Goal: Task Accomplishment & Management: Use online tool/utility

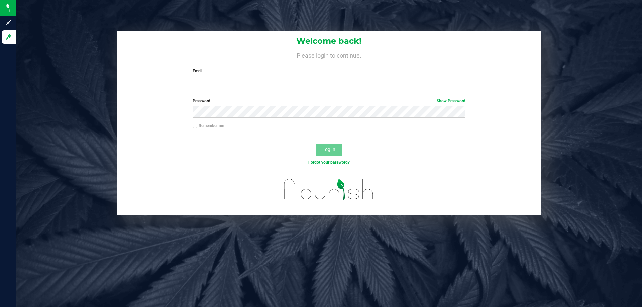
click at [237, 85] on input "Email" at bounding box center [329, 82] width 272 height 12
type input "[EMAIL_ADDRESS][DOMAIN_NAME]"
click at [316, 144] on button "Log In" at bounding box center [329, 150] width 27 height 12
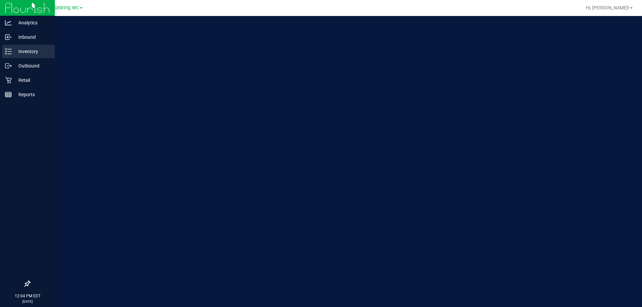
click at [13, 50] on p "Inventory" at bounding box center [32, 51] width 40 height 8
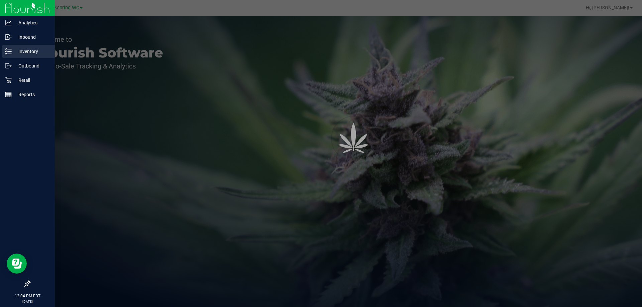
click at [13, 50] on p "Inventory" at bounding box center [32, 51] width 40 height 8
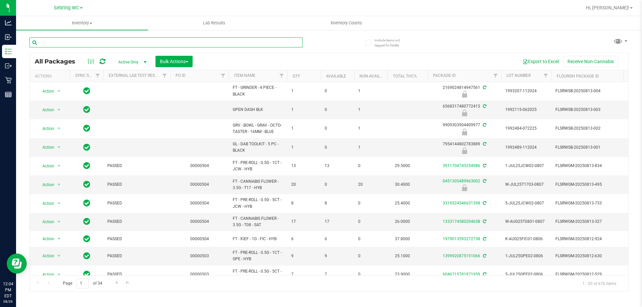
click at [117, 39] on input "text" at bounding box center [165, 42] width 273 height 10
paste input "​W-JUN25FFP01-0701"
type input "​W-JUN25FFP01-0701"
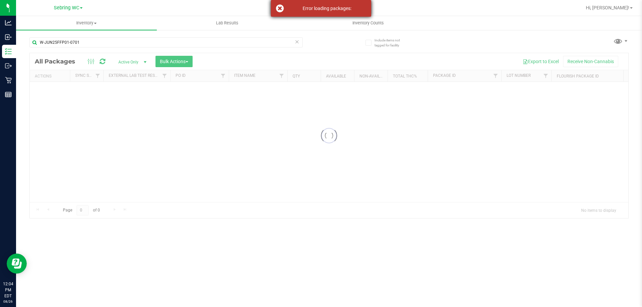
click at [322, 12] on div "Error loading packages:" at bounding box center [321, 8] width 100 height 17
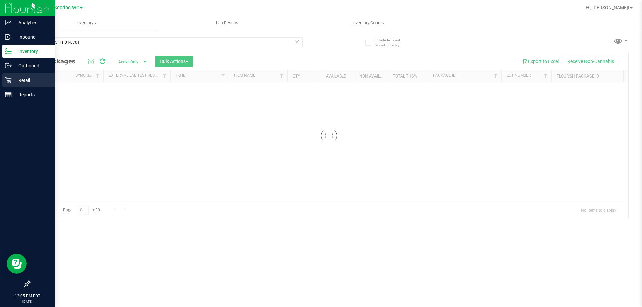
click at [11, 81] on icon at bounding box center [8, 80] width 7 height 7
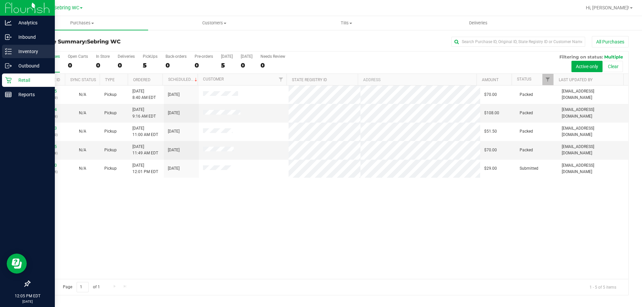
click at [15, 49] on p "Inventory" at bounding box center [32, 51] width 40 height 8
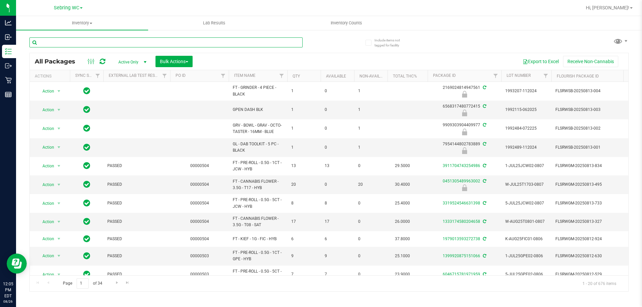
click at [122, 46] on input "text" at bounding box center [165, 42] width 273 height 10
paste input "​W-JUN25FFP01-0701"
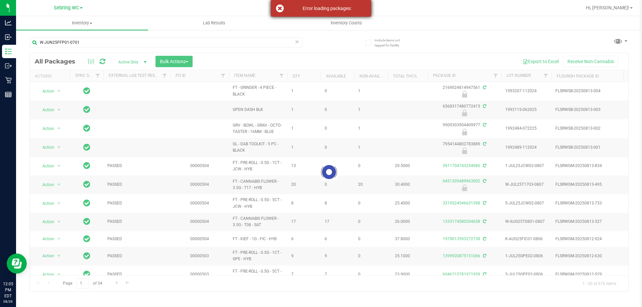
click at [329, 9] on div "Error loading packages:" at bounding box center [327, 8] width 79 height 7
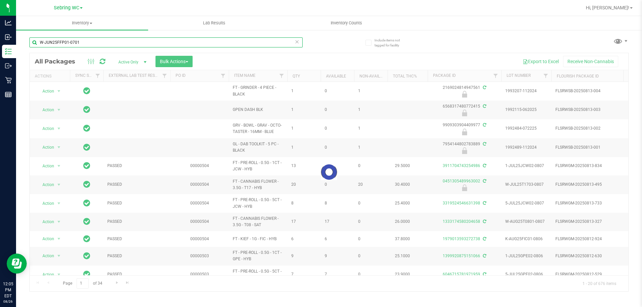
click at [130, 45] on input "​W-JUN25FFP01-0701" at bounding box center [165, 42] width 273 height 10
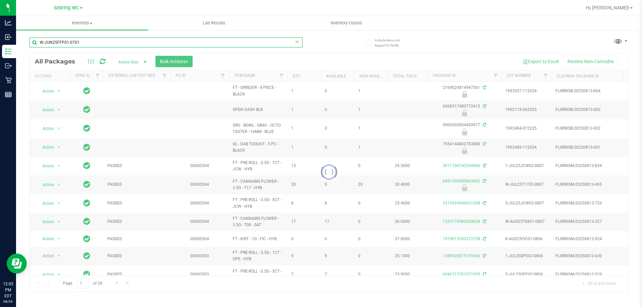
paste input "W-JUL25FFP03-0807"
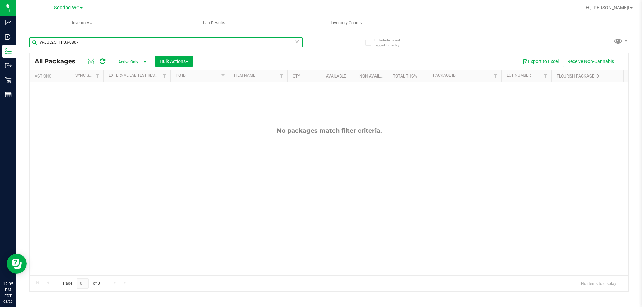
click at [125, 44] on input "W-JUL25FFP03-0807" at bounding box center [165, 42] width 273 height 10
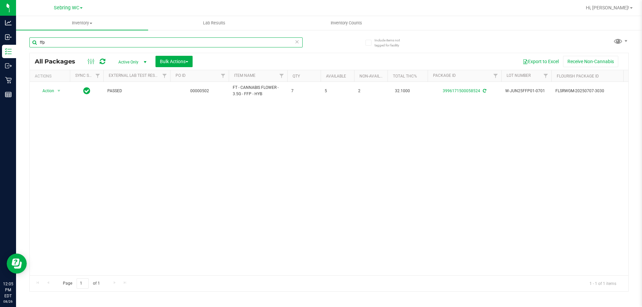
type input "ffp"
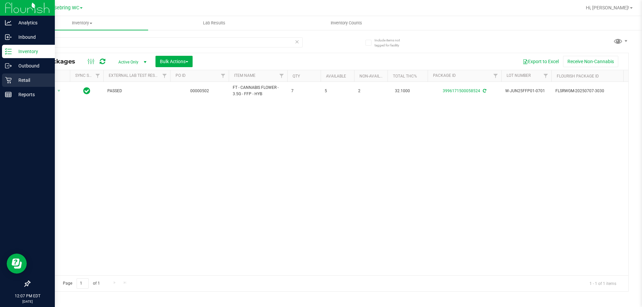
click at [24, 78] on p "Retail" at bounding box center [32, 80] width 40 height 8
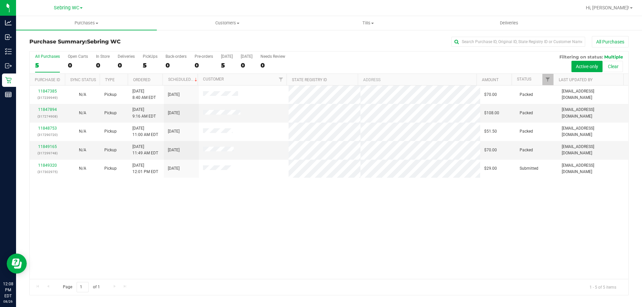
click at [131, 217] on div "11847385 (317239949) N/A Pickup [DATE] 8:40 AM EDT 8/26/2025 $70.00 Packed [EMA…" at bounding box center [329, 183] width 598 height 194
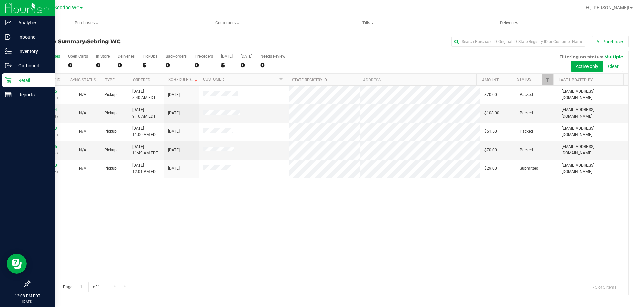
click at [13, 80] on p "Retail" at bounding box center [32, 80] width 40 height 8
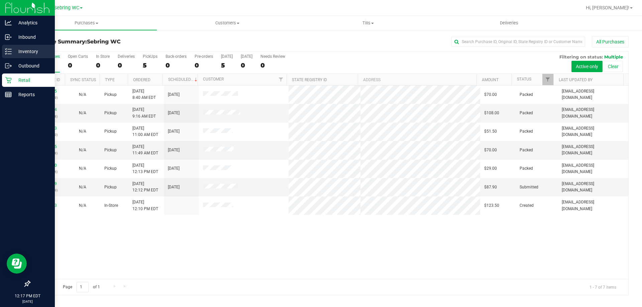
click at [11, 48] on icon at bounding box center [8, 51] width 7 height 7
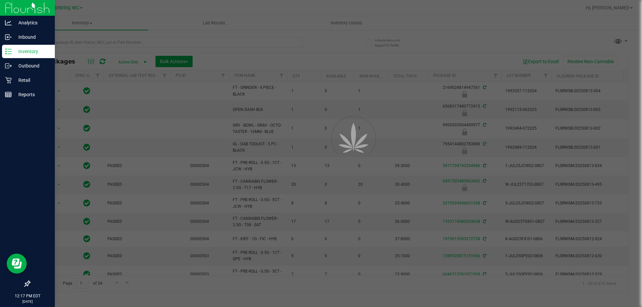
click at [109, 43] on div at bounding box center [321, 153] width 642 height 307
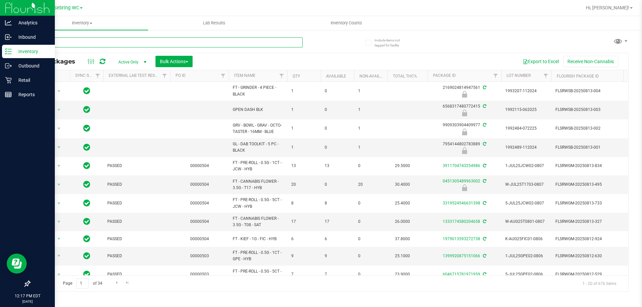
click at [109, 43] on input "text" at bounding box center [165, 42] width 273 height 10
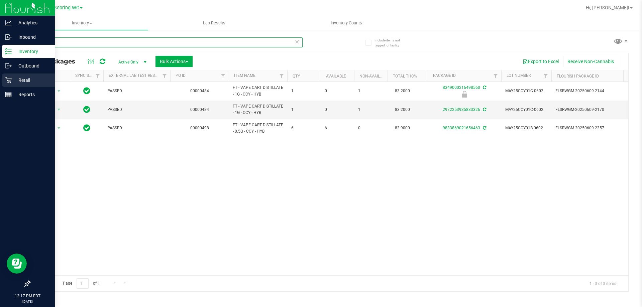
type input "ccy"
click at [19, 76] on div "Retail" at bounding box center [28, 80] width 53 height 13
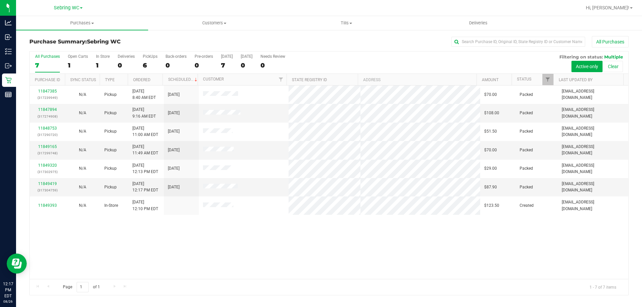
click at [299, 258] on div "11847385 (317239949) N/A Pickup [DATE] 8:40 AM EDT 8/26/2025 $70.00 Packed [EMA…" at bounding box center [329, 183] width 598 height 194
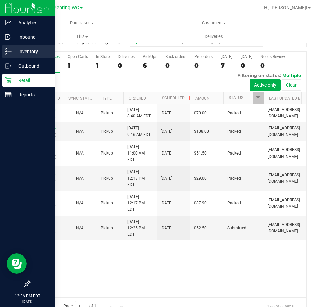
click at [18, 52] on p "Inventory" at bounding box center [32, 51] width 40 height 8
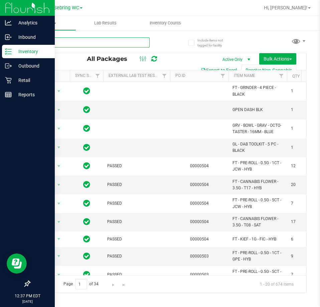
click at [94, 47] on input "text" at bounding box center [89, 42] width 120 height 10
click at [83, 44] on input "text" at bounding box center [89, 42] width 120 height 10
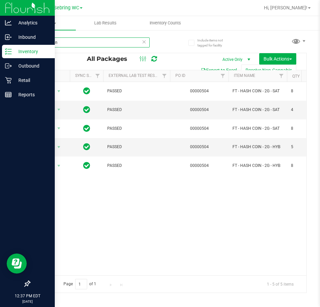
type input "hash coin"
click at [133, 233] on div "Action Action Edit attributes Global inventory Locate package Package audit log…" at bounding box center [168, 178] width 277 height 193
click at [282, 61] on span "Bulk Actions" at bounding box center [278, 58] width 28 height 5
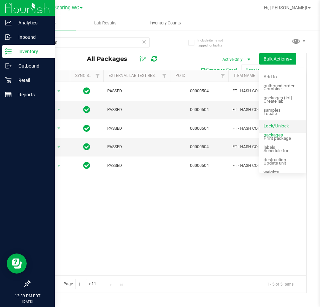
click at [278, 126] on span "Lock/Unlock packages" at bounding box center [276, 130] width 25 height 14
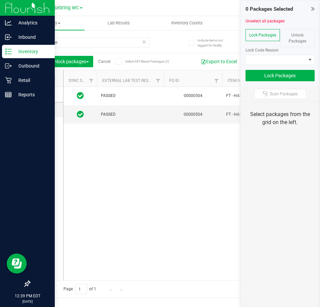
click at [291, 36] on div "Unlock Packages" at bounding box center [297, 38] width 35 height 18
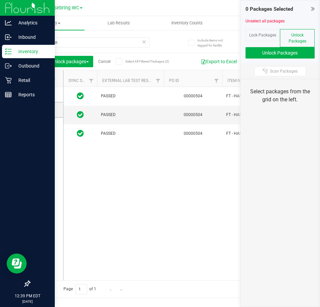
click at [44, 79] on icon at bounding box center [43, 79] width 4 height 0
click at [0, 0] on input "checkbox" at bounding box center [0, 0] width 0 height 0
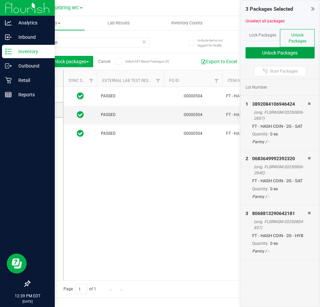
click at [270, 53] on button "Unlock Packages" at bounding box center [281, 52] width 70 height 11
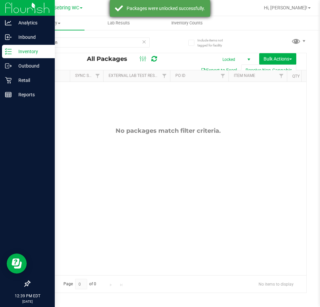
click at [151, 17] on div "Packages were unlocked successfully." at bounding box center [160, 8] width 100 height 17
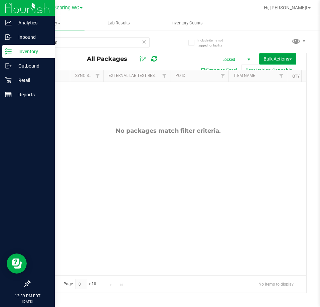
click at [280, 59] on span "Bulk Actions" at bounding box center [278, 58] width 28 height 5
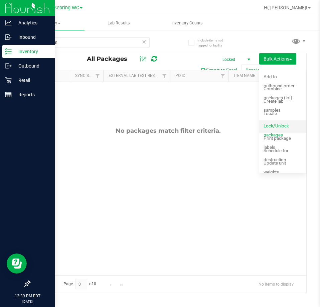
click at [276, 125] on span "Lock/Unlock packages" at bounding box center [276, 130] width 25 height 14
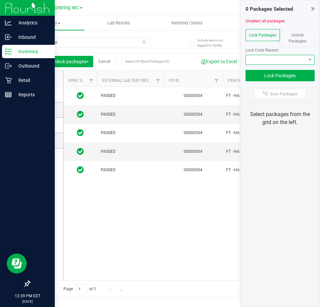
click at [283, 59] on span at bounding box center [276, 59] width 61 height 9
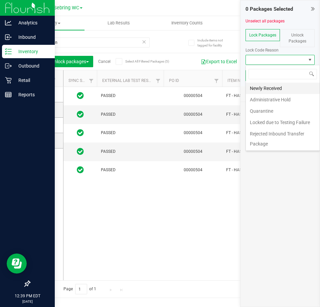
click at [266, 90] on li "Newly Received" at bounding box center [283, 88] width 74 height 11
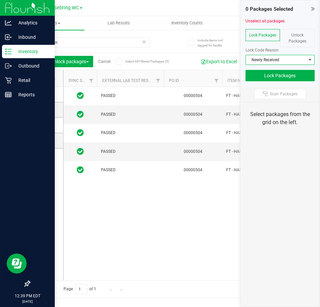
click at [46, 78] on span at bounding box center [44, 78] width 7 height 7
click at [0, 0] on input "checkbox" at bounding box center [0, 0] width 0 height 0
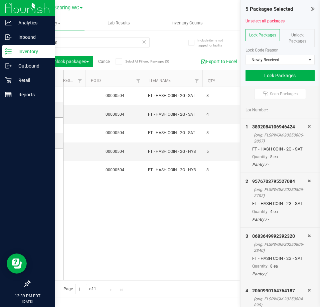
scroll to position [0, 110]
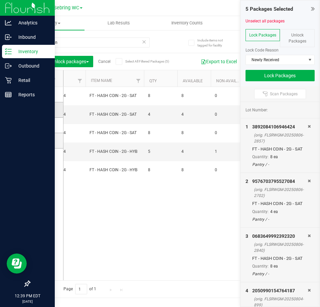
click at [46, 110] on icon at bounding box center [44, 110] width 4 height 0
click at [0, 0] on input "checkbox" at bounding box center [0, 0] width 0 height 0
click at [47, 141] on span at bounding box center [45, 140] width 7 height 7
click at [0, 0] on input "checkbox" at bounding box center [0, 0] width 0 height 0
click at [277, 75] on button "Lock Packages" at bounding box center [281, 75] width 70 height 11
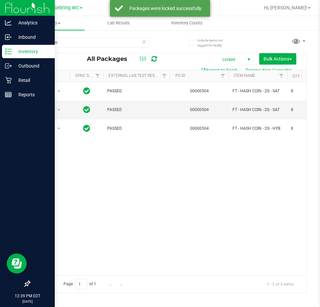
click at [196, 179] on div "Action Action Edit attributes Global inventory Locate package Package audit log…" at bounding box center [168, 178] width 277 height 193
click at [234, 58] on span "Locked" at bounding box center [235, 59] width 37 height 9
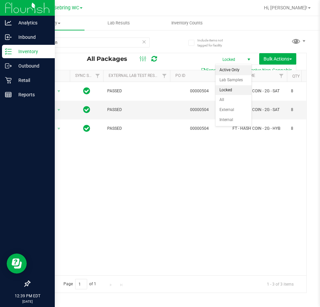
click at [228, 75] on li "Active Only" at bounding box center [234, 70] width 36 height 10
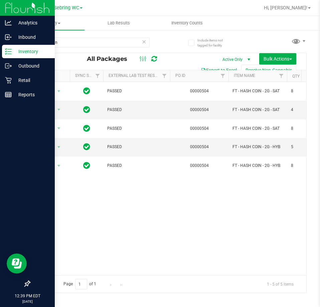
click at [184, 212] on div "Action Action Edit attributes Global inventory Locate package Package audit log…" at bounding box center [168, 178] width 277 height 193
click at [68, 44] on input "hash coin" at bounding box center [89, 42] width 120 height 10
click at [67, 44] on input "hash coin" at bounding box center [89, 42] width 120 height 10
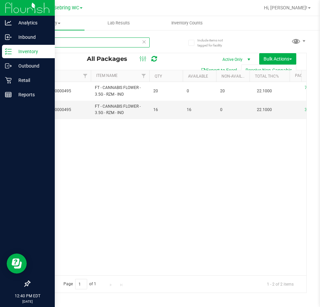
scroll to position [0, 171]
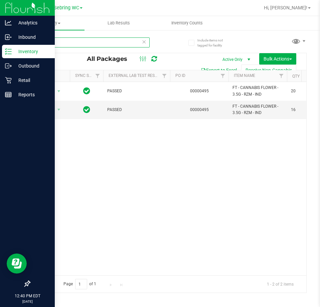
click at [77, 41] on input "rzm" at bounding box center [89, 42] width 120 height 10
type input "hash burger"
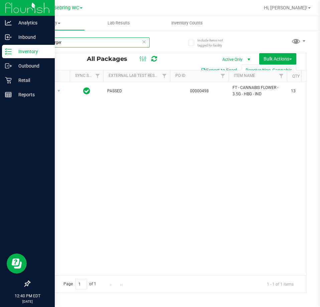
click at [61, 40] on input "hash burger" at bounding box center [89, 42] width 120 height 10
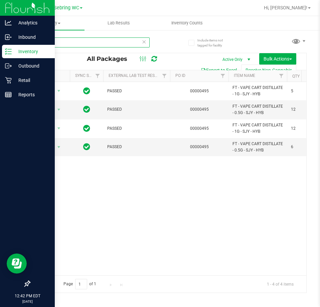
type input "sjy"
click at [124, 218] on div "Action Action Adjust qty Create package Edit attributes Global inventory Locate…" at bounding box center [168, 178] width 277 height 193
click at [11, 83] on icon at bounding box center [8, 80] width 7 height 7
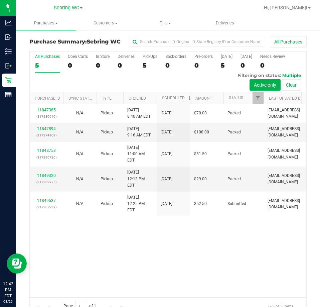
click at [141, 257] on div "11847385 (317239949) N/A Pickup [DATE] 8:40 AM EDT 8/26/2025 $70.00 Packed [EMA…" at bounding box center [168, 200] width 277 height 193
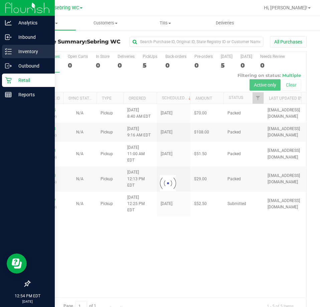
click at [14, 52] on p "Inventory" at bounding box center [32, 51] width 40 height 8
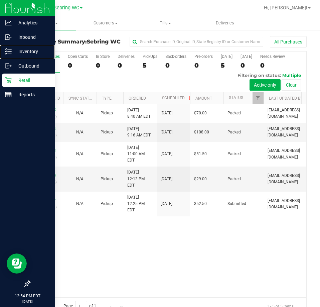
click at [14, 52] on p "Inventory" at bounding box center [32, 51] width 40 height 8
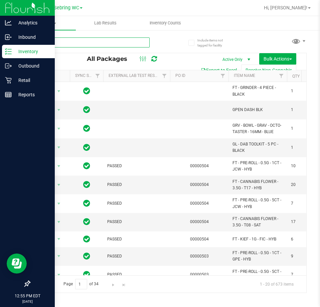
click at [73, 45] on input "text" at bounding box center [89, 42] width 120 height 10
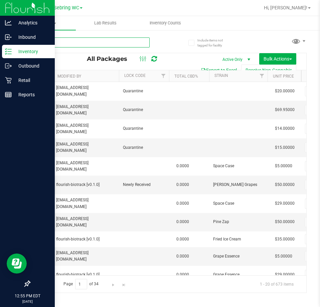
scroll to position [0, 759]
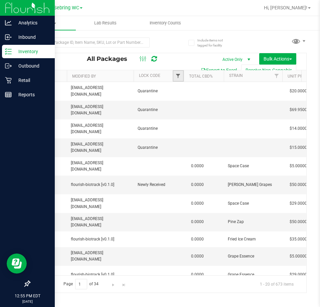
click at [178, 77] on span "Filter" at bounding box center [178, 75] width 5 height 5
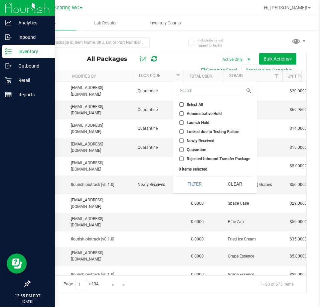
click at [181, 122] on input "Launch Hold" at bounding box center [182, 122] width 4 height 4
checkbox input "true"
click at [194, 187] on button "Filter" at bounding box center [195, 184] width 36 height 15
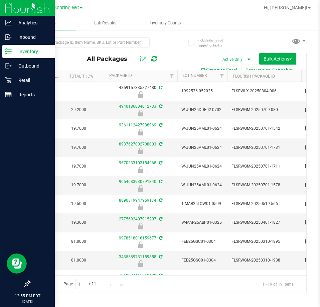
scroll to position [0, 309]
